Goal: Information Seeking & Learning: Learn about a topic

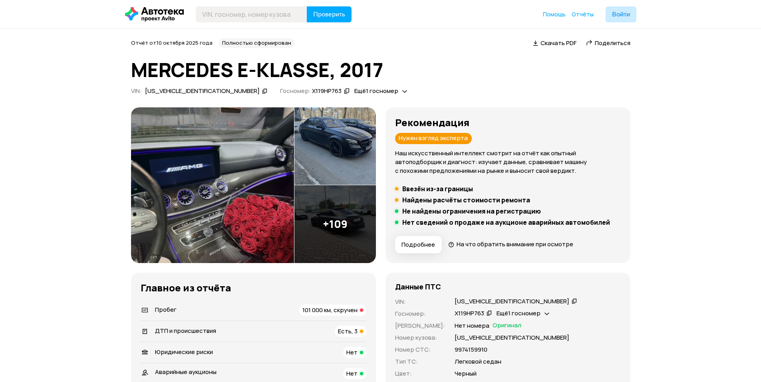
click at [248, 193] on img at bounding box center [212, 186] width 163 height 156
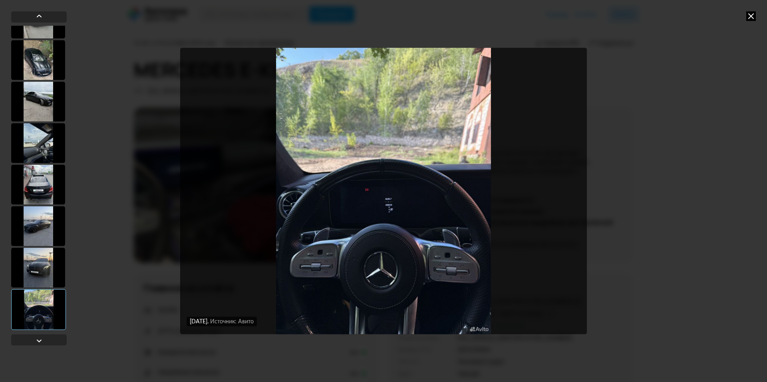
scroll to position [440, 0]
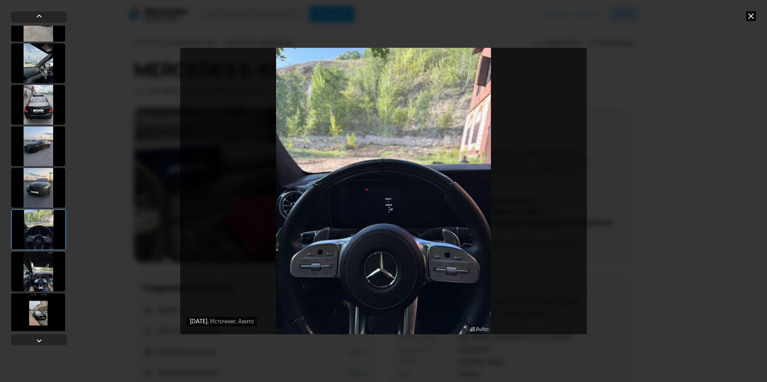
click at [35, 279] on div at bounding box center [38, 272] width 54 height 40
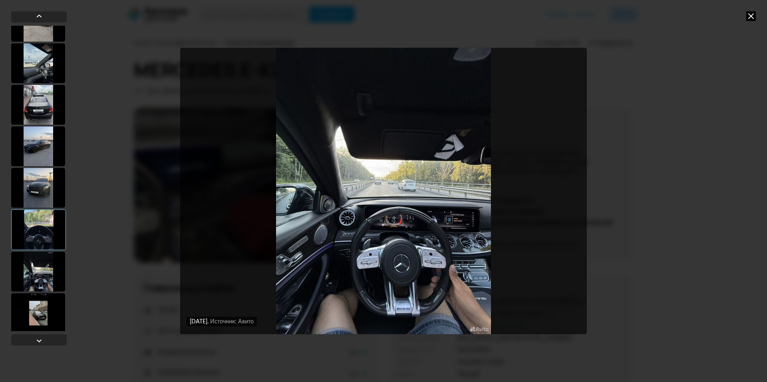
click at [34, 317] on div at bounding box center [38, 313] width 54 height 40
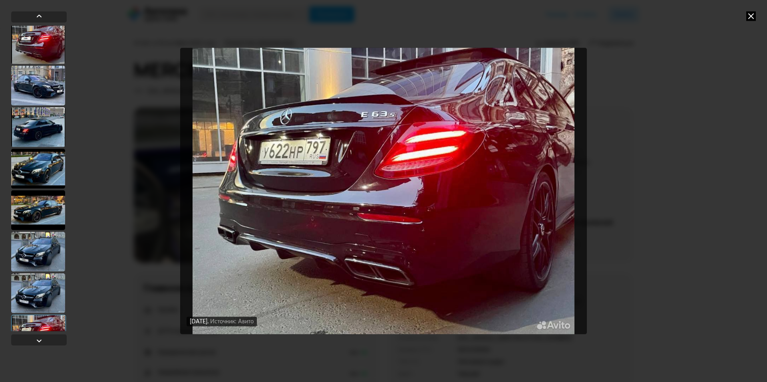
scroll to position [1335, 0]
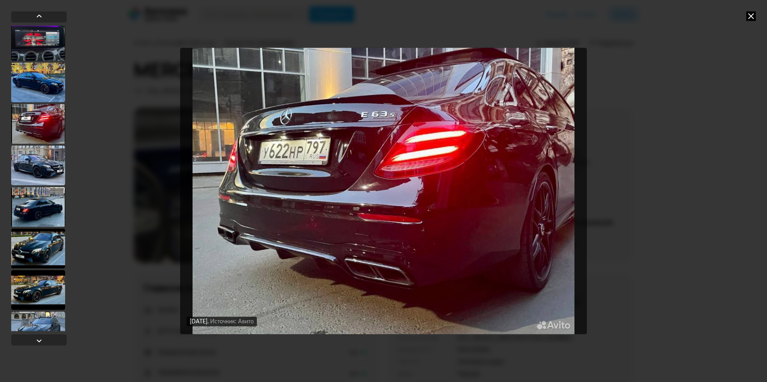
click at [46, 209] on div at bounding box center [38, 207] width 54 height 40
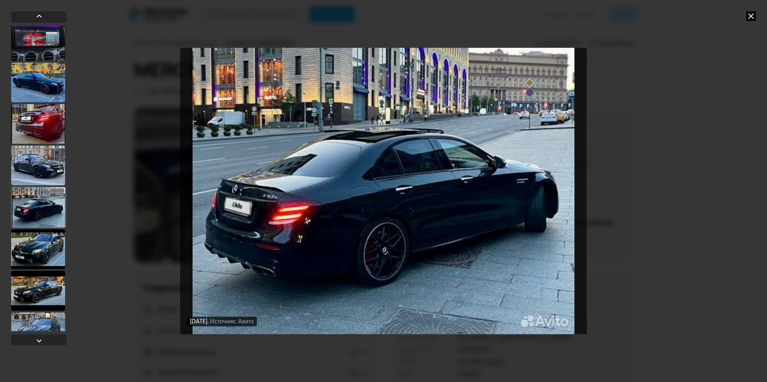
click at [51, 247] on div at bounding box center [38, 249] width 54 height 40
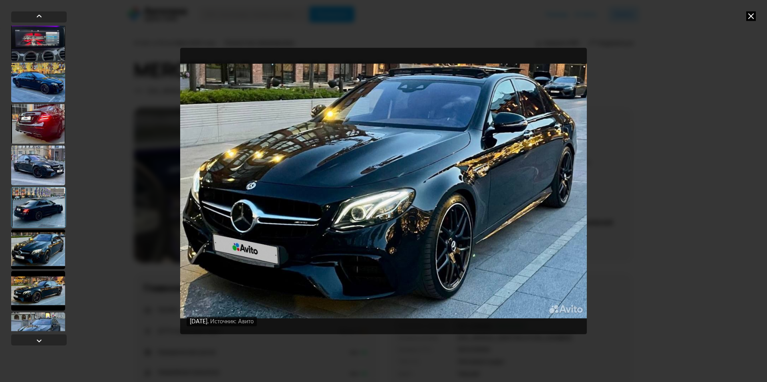
click at [55, 285] on div at bounding box center [38, 291] width 54 height 40
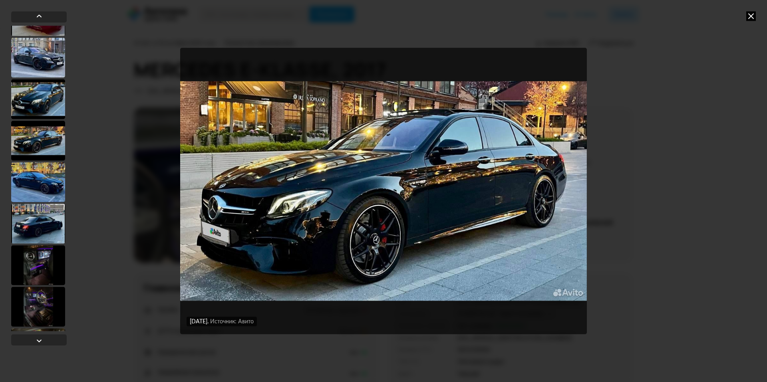
scroll to position [1854, 0]
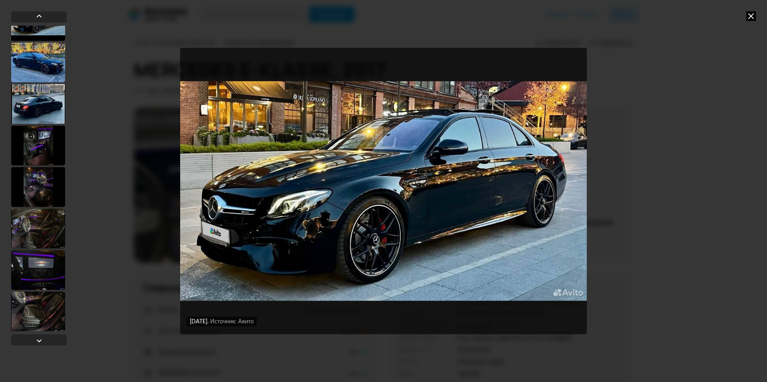
click at [44, 154] on div at bounding box center [38, 145] width 54 height 40
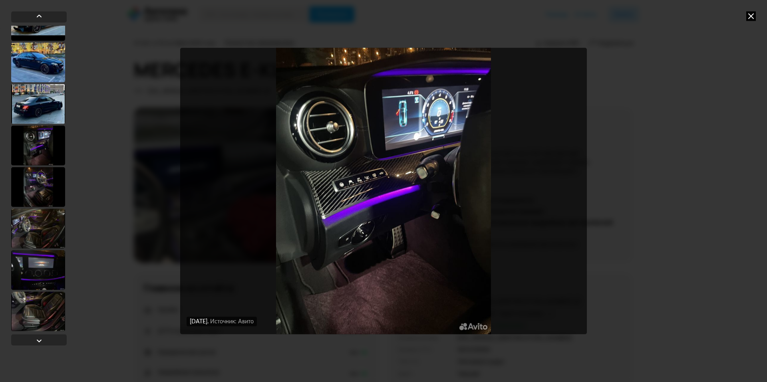
click at [45, 189] on div at bounding box center [38, 187] width 54 height 40
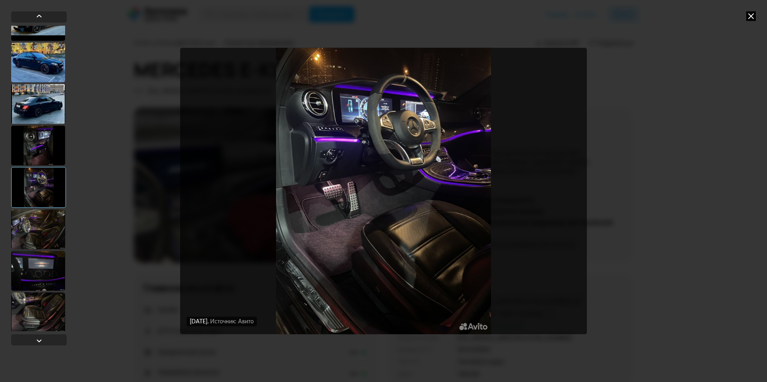
click at [52, 222] on div at bounding box center [38, 229] width 54 height 40
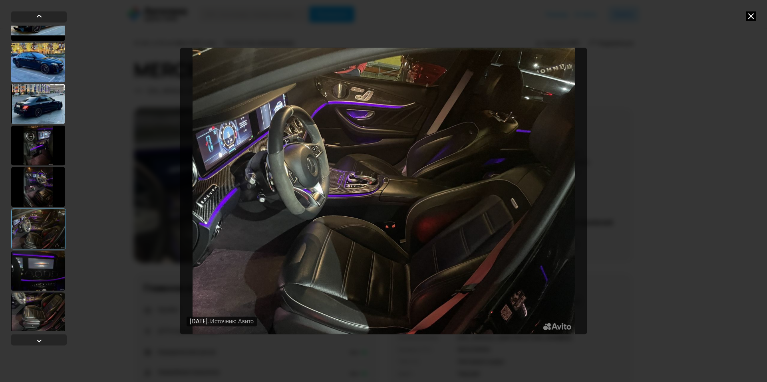
click at [52, 259] on div at bounding box center [38, 271] width 54 height 40
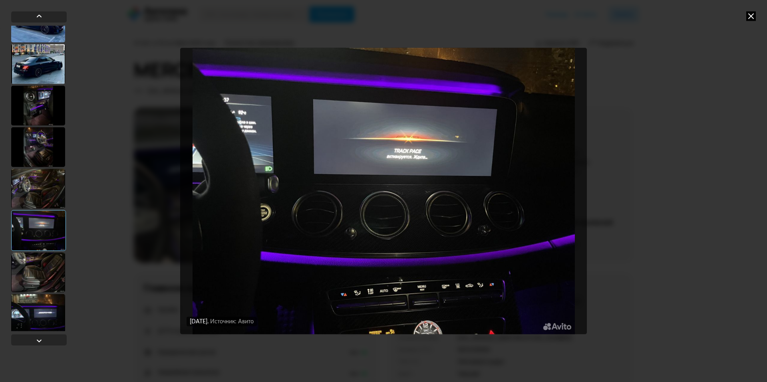
click at [50, 311] on div at bounding box center [38, 314] width 54 height 40
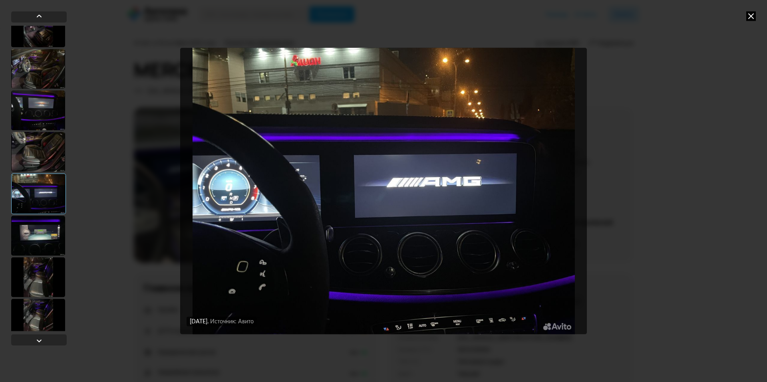
click at [58, 267] on div at bounding box center [38, 277] width 54 height 40
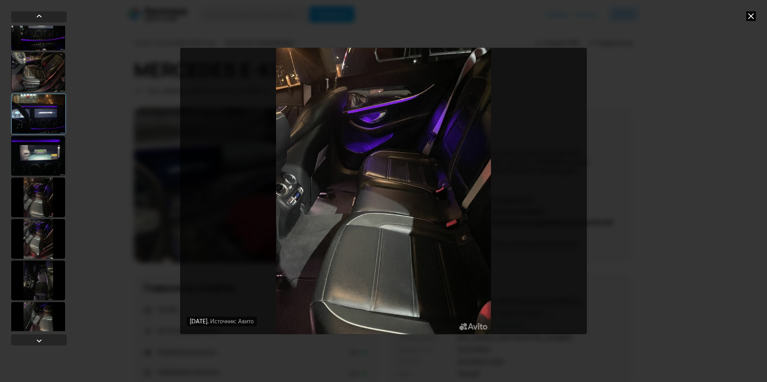
click at [54, 283] on div at bounding box center [38, 281] width 54 height 40
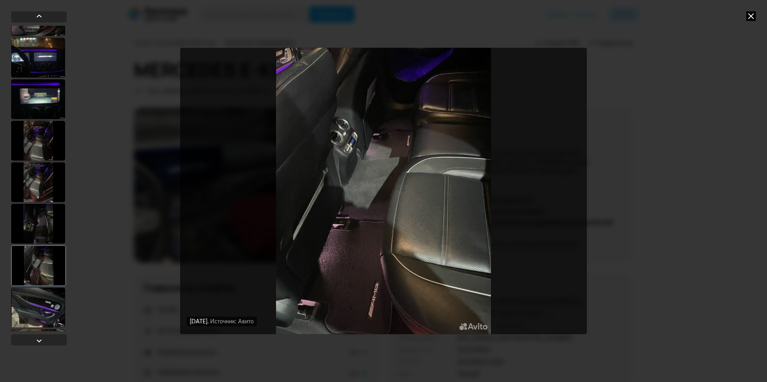
scroll to position [2165, 0]
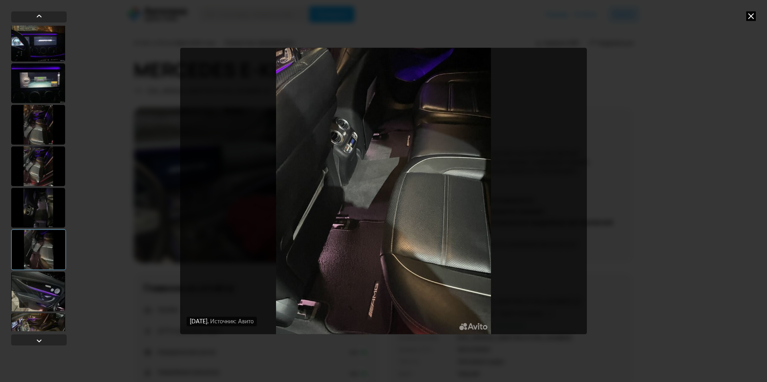
click at [35, 290] on div at bounding box center [38, 292] width 54 height 40
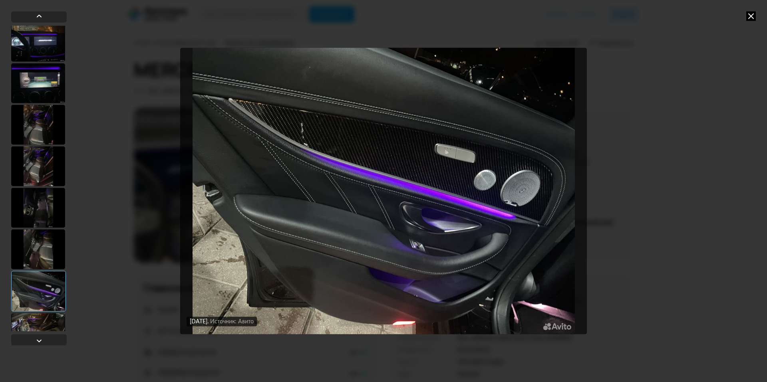
click at [38, 321] on div at bounding box center [38, 333] width 54 height 40
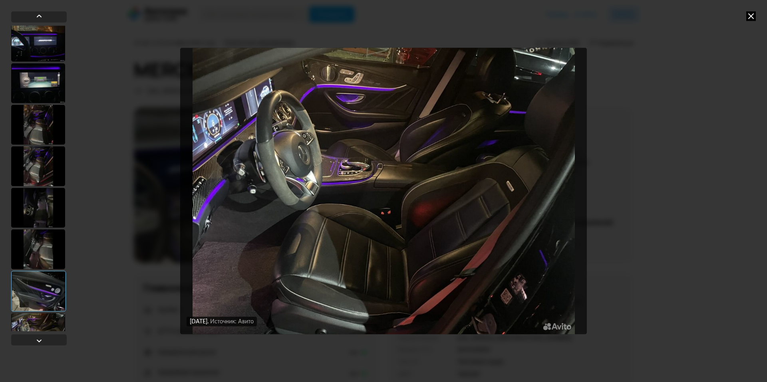
scroll to position [2205, 0]
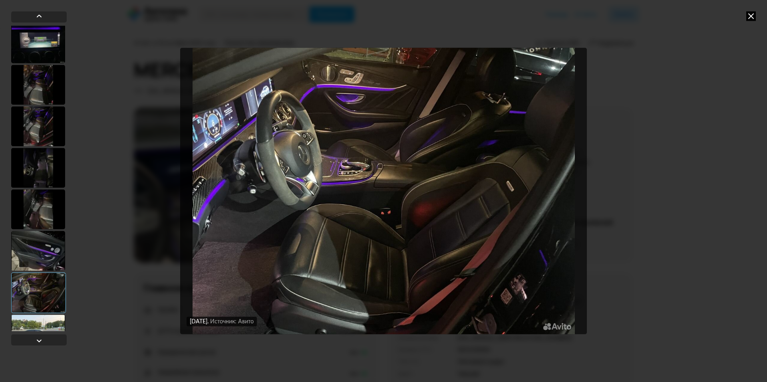
click at [44, 301] on div at bounding box center [38, 293] width 55 height 41
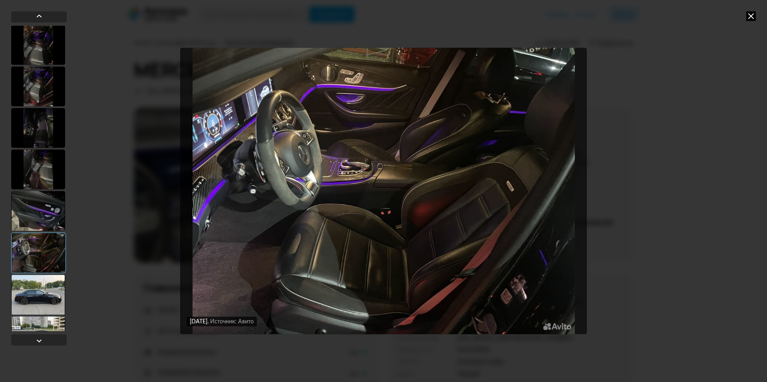
click at [47, 297] on div at bounding box center [38, 295] width 54 height 40
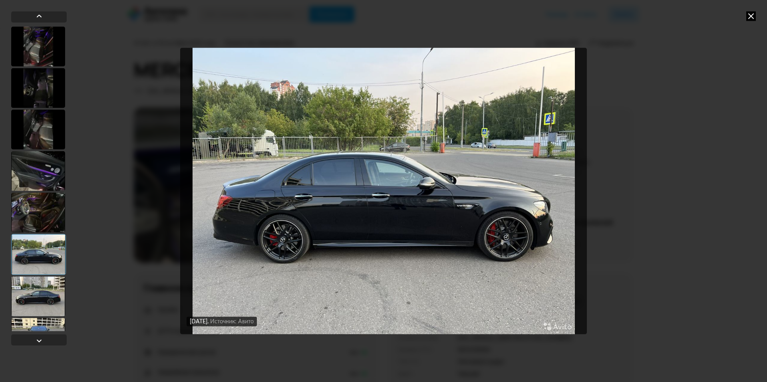
scroll to position [2325, 0]
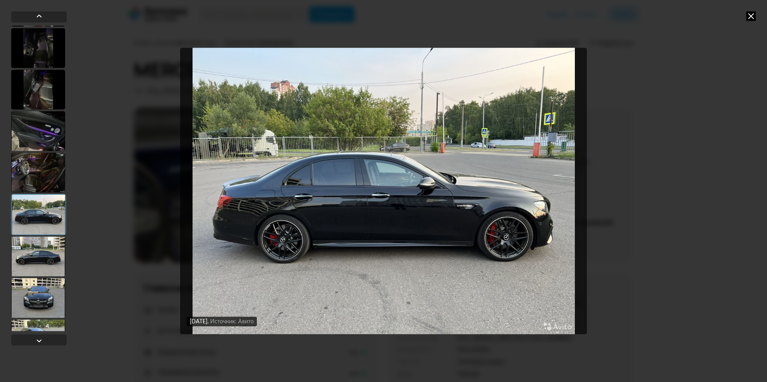
click at [48, 286] on div at bounding box center [38, 298] width 54 height 40
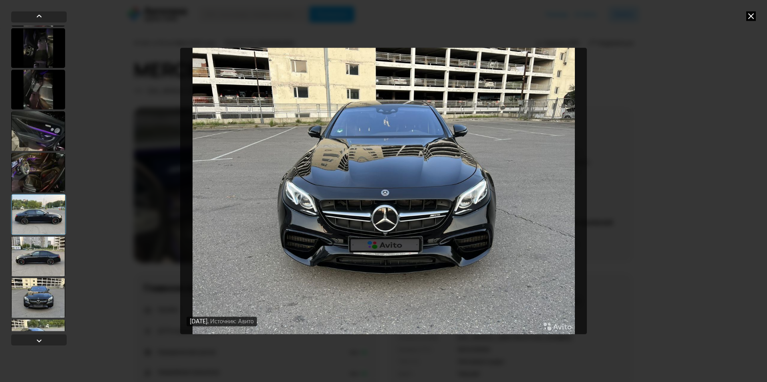
click at [42, 254] on div at bounding box center [38, 257] width 54 height 40
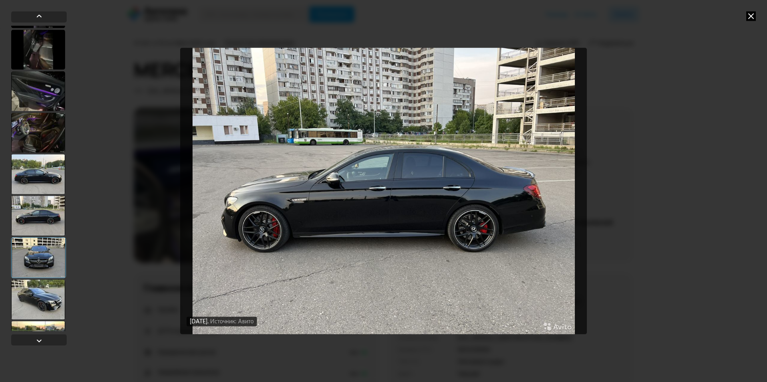
scroll to position [2405, 0]
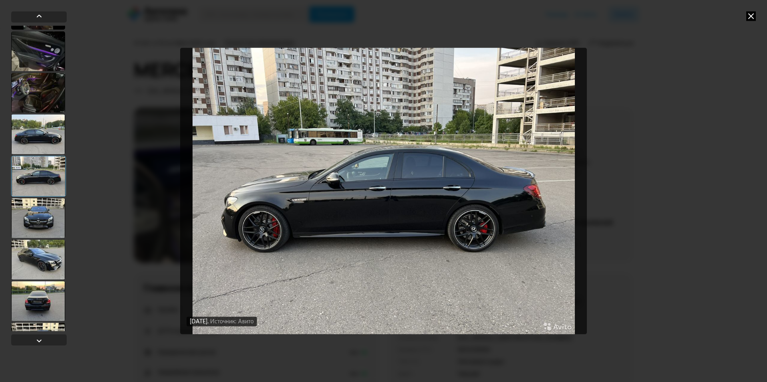
click at [45, 276] on div at bounding box center [38, 260] width 54 height 40
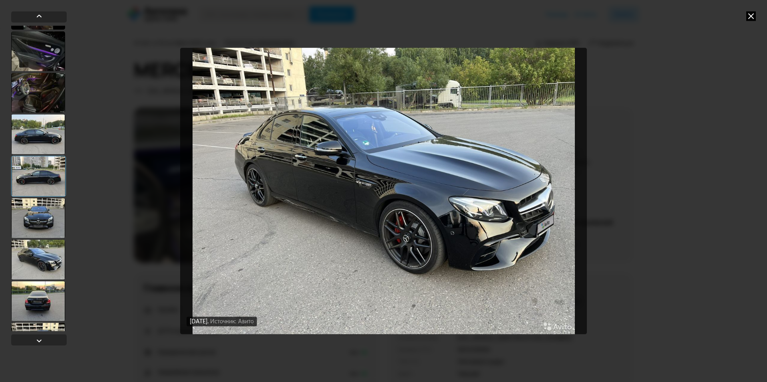
click at [49, 293] on div at bounding box center [38, 301] width 54 height 40
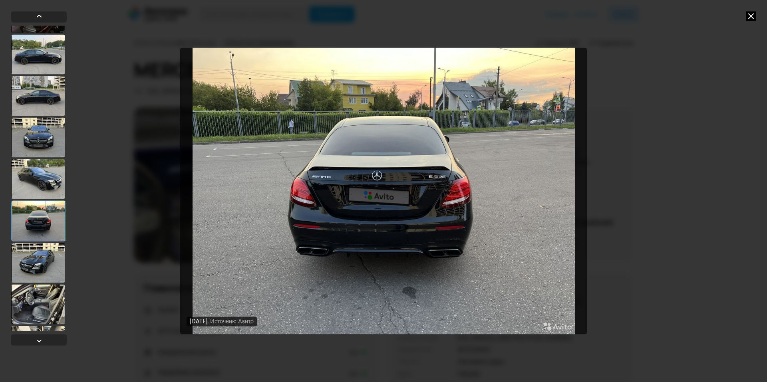
scroll to position [2525, 0]
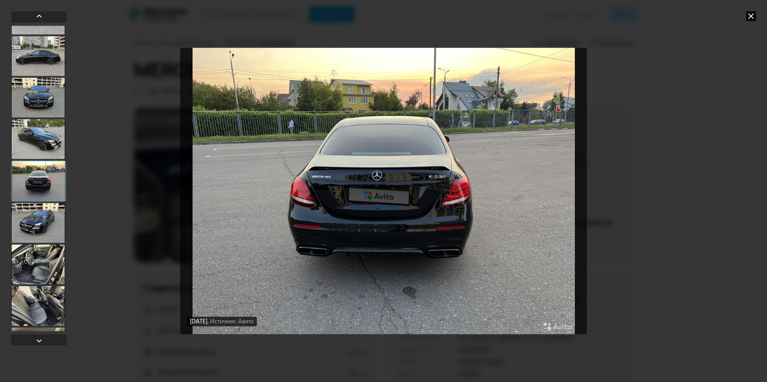
click at [51, 261] on div at bounding box center [38, 265] width 54 height 40
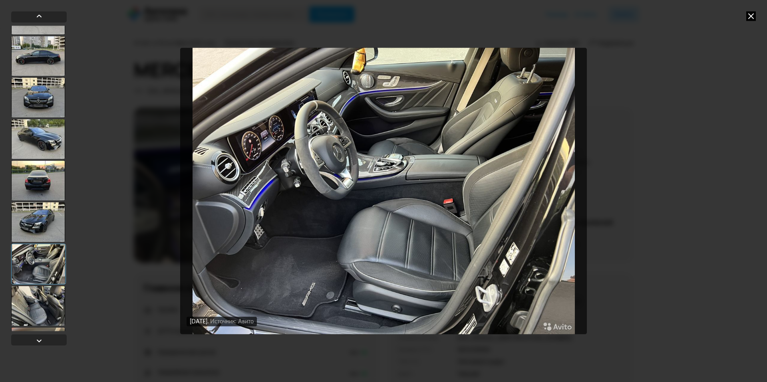
scroll to position [2565, 0]
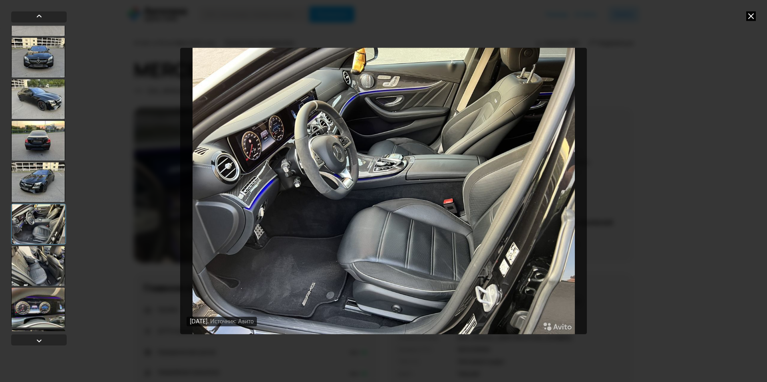
click at [48, 279] on div at bounding box center [38, 266] width 54 height 40
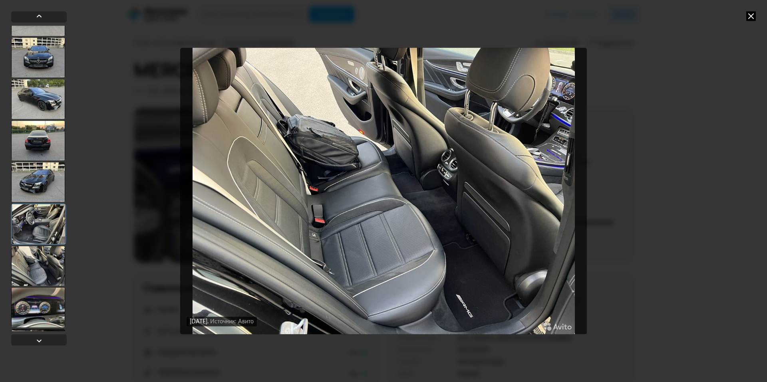
click at [52, 296] on div at bounding box center [38, 308] width 54 height 40
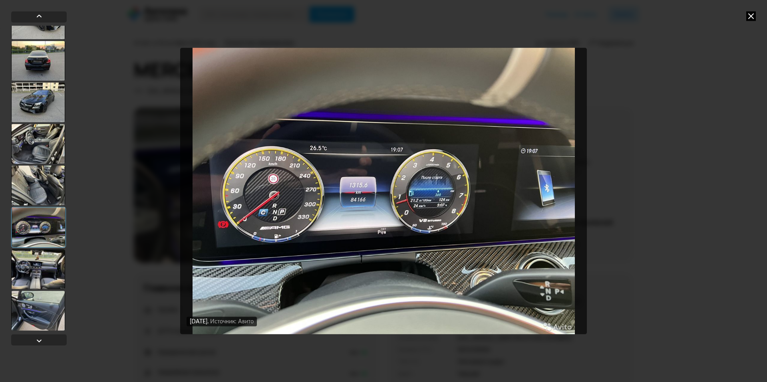
click at [56, 269] on div at bounding box center [38, 269] width 54 height 40
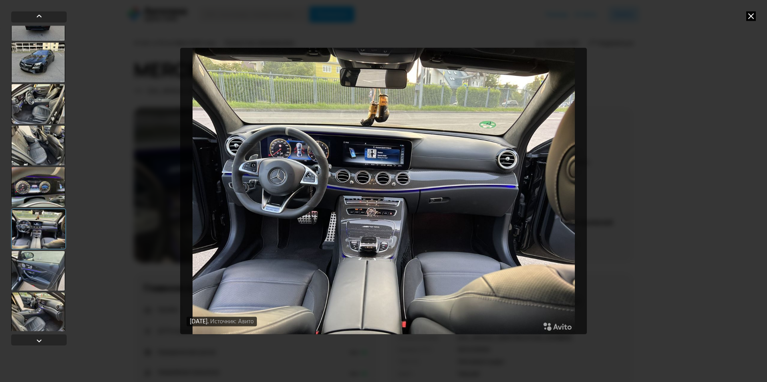
click at [53, 277] on div at bounding box center [38, 271] width 54 height 40
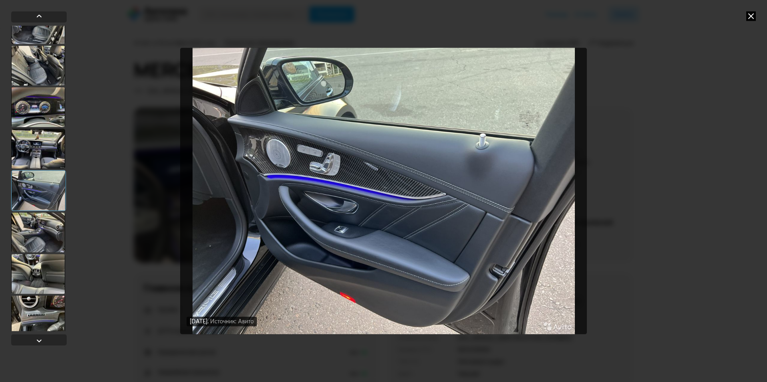
click at [53, 277] on div at bounding box center [38, 274] width 54 height 40
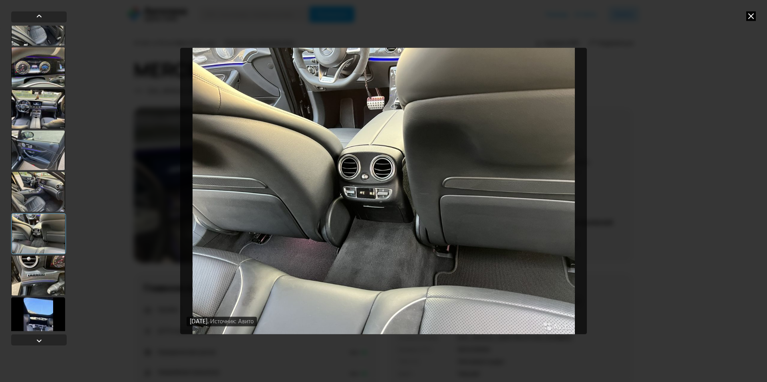
click at [53, 277] on div at bounding box center [38, 276] width 54 height 40
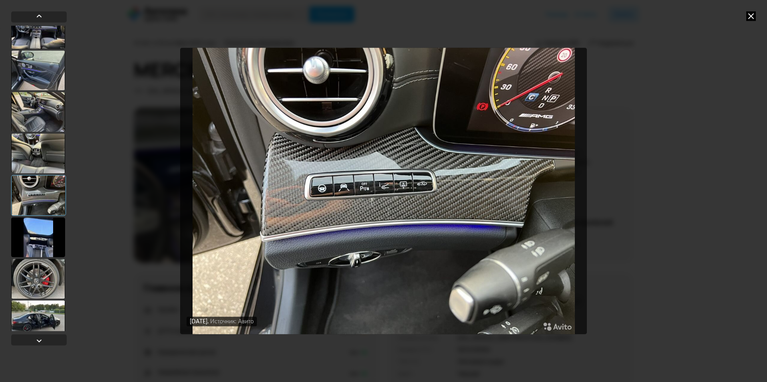
click at [53, 277] on div at bounding box center [38, 279] width 54 height 40
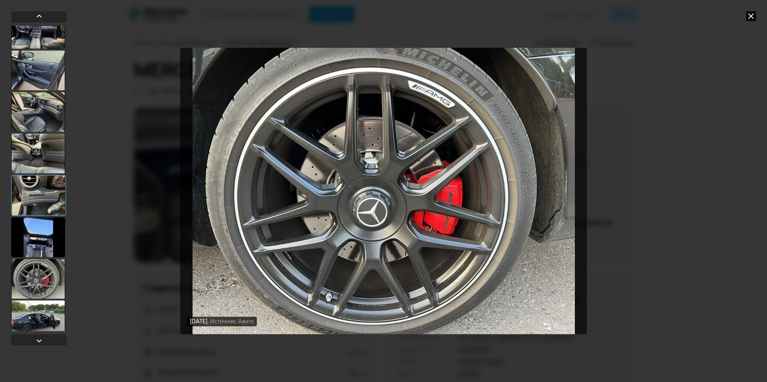
scroll to position [2925, 0]
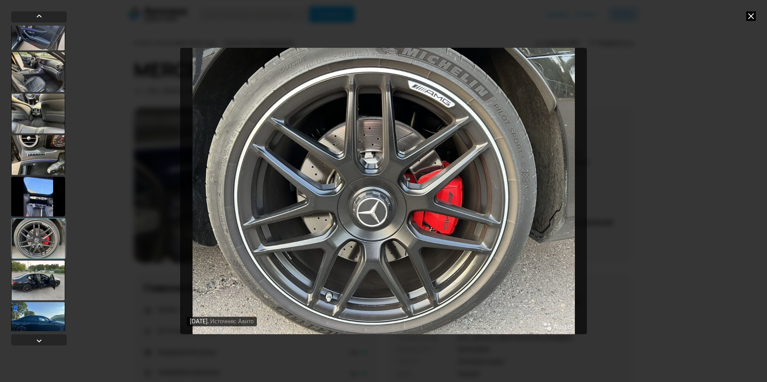
click at [53, 277] on div at bounding box center [38, 281] width 54 height 40
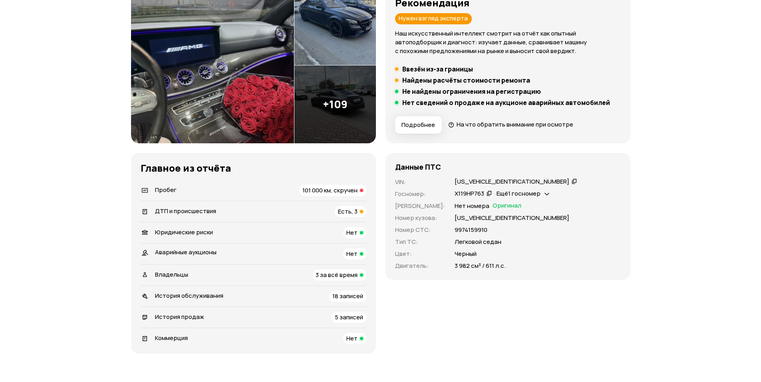
scroll to position [200, 0]
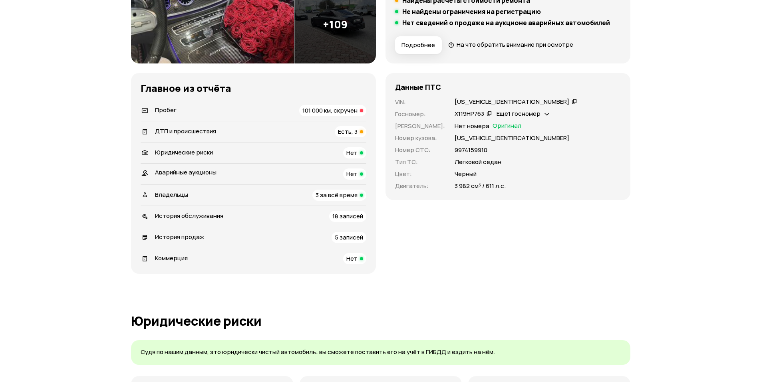
click at [330, 132] on div "ДТП и происшествия Есть, 3" at bounding box center [254, 131] width 226 height 11
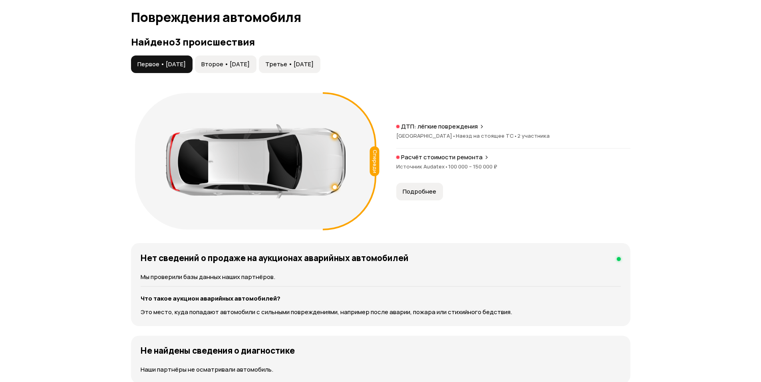
scroll to position [828, 0]
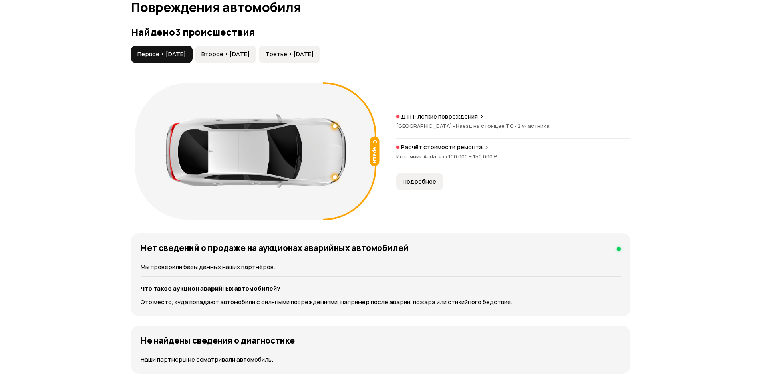
click at [233, 60] on button "Второе • [DATE]" at bounding box center [226, 55] width 62 height 18
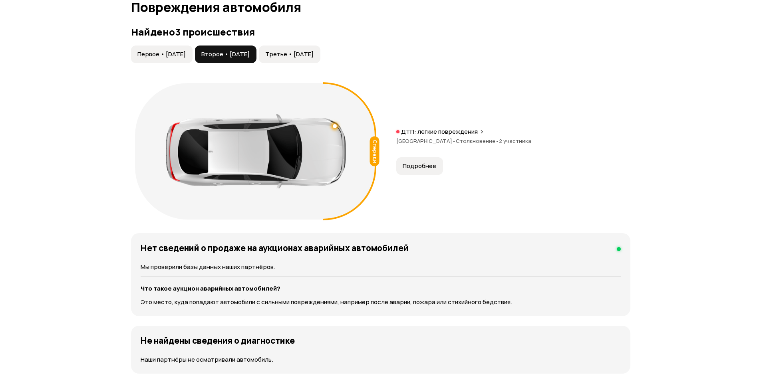
click at [321, 61] on button "Третье • [DATE]" at bounding box center [290, 55] width 62 height 18
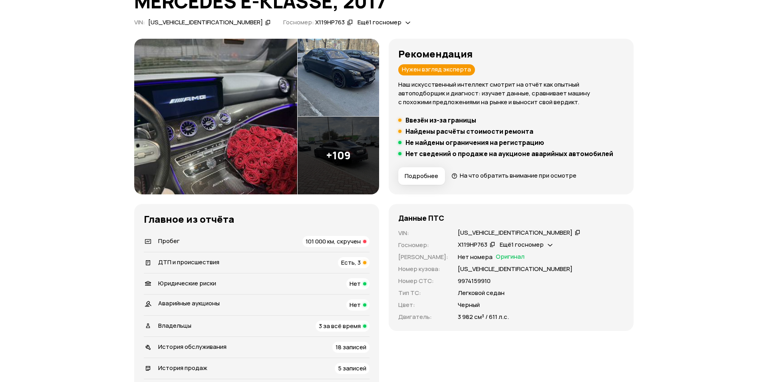
scroll to position [0, 0]
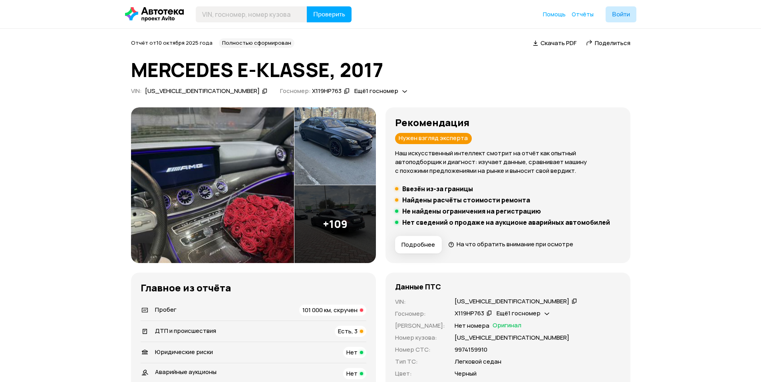
click at [166, 139] on img at bounding box center [212, 186] width 163 height 156
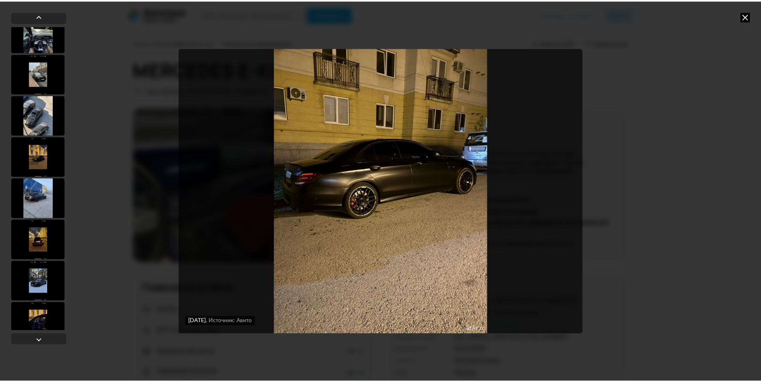
scroll to position [919, 0]
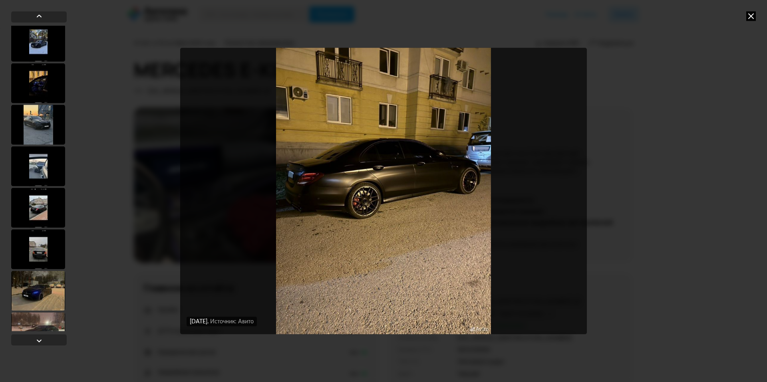
click at [741, 15] on div "[DATE] Источник: Авито [DATE] Источник: Авито [DATE] Источник: Авито [DATE] Ист…" at bounding box center [383, 191] width 767 height 382
click at [747, 12] on icon at bounding box center [752, 16] width 10 height 10
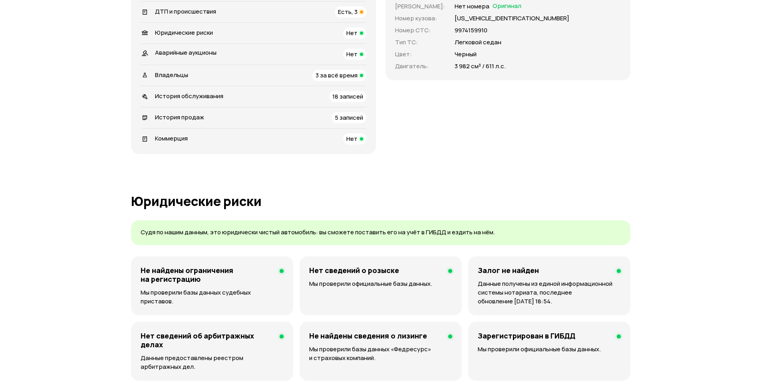
scroll to position [200, 0]
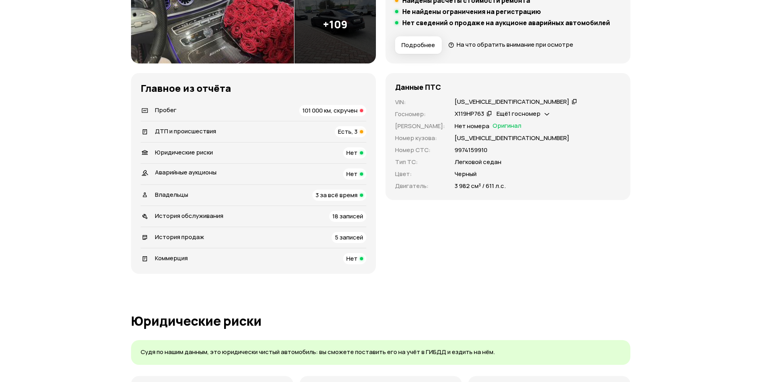
click at [487, 115] on icon at bounding box center [490, 114] width 6 height 8
click at [509, 113] on span "Ещё 1 госномер" at bounding box center [520, 114] width 44 height 8
click at [537, 136] on span at bounding box center [536, 132] width 6 height 8
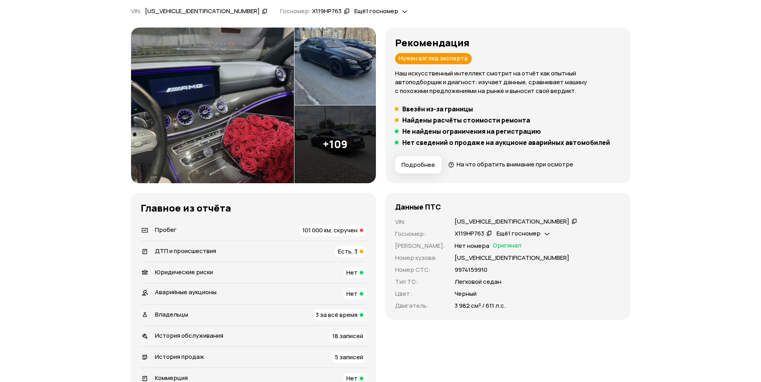
scroll to position [0, 0]
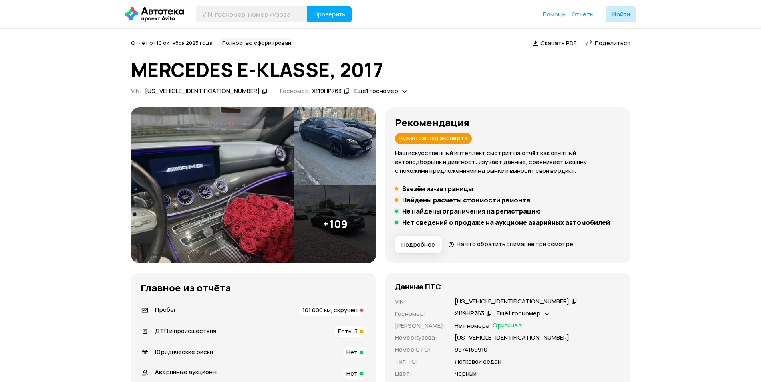
click at [312, 88] on div "Х119НР763" at bounding box center [327, 91] width 30 height 8
